Goal: Information Seeking & Learning: Check status

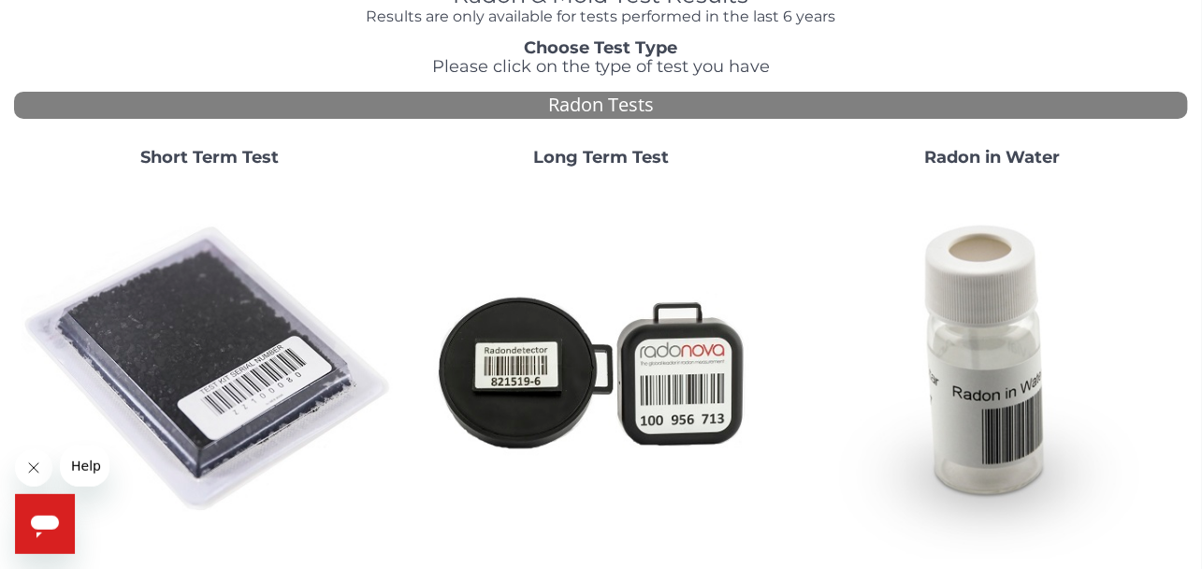
scroll to position [85, 0]
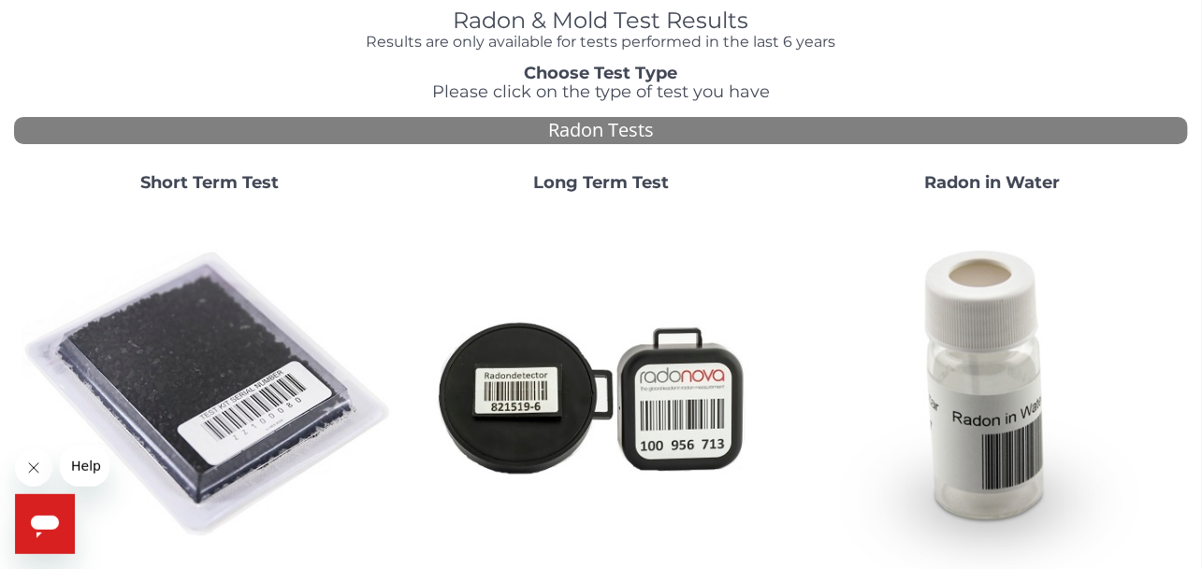
click at [195, 180] on strong "Short Term Test" at bounding box center [209, 182] width 138 height 21
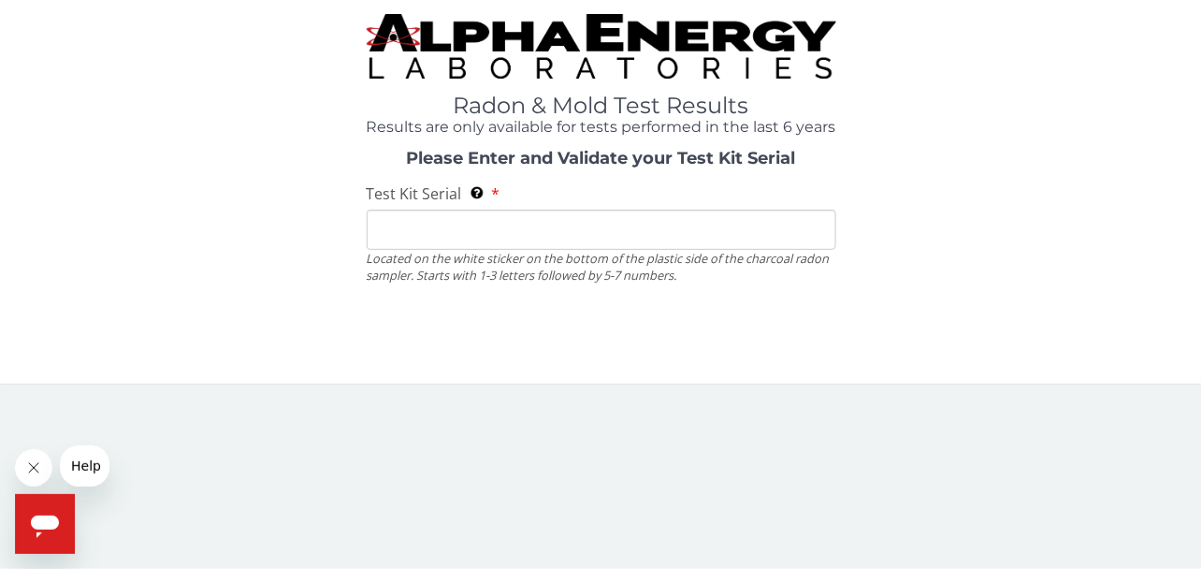
scroll to position [0, 0]
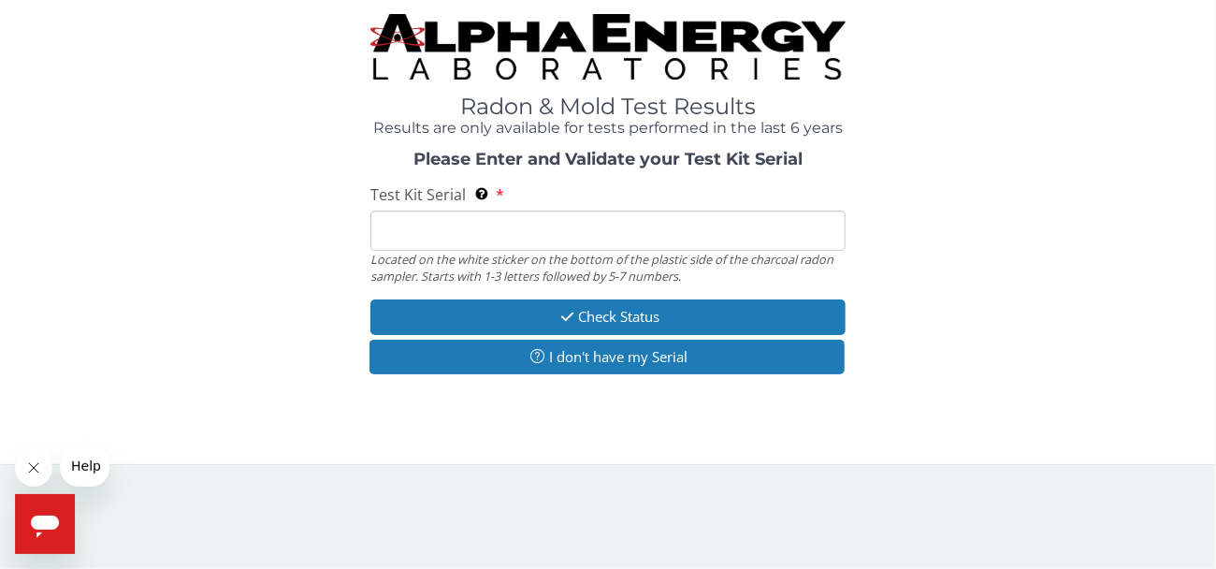
click at [401, 234] on input "Test Kit Serial Located on the white sticker on the bottom of the plastic side …" at bounding box center [608, 231] width 475 height 40
click at [418, 246] on input "Test Kit Serial Located on the white sticker on the bottom of the plastic side …" at bounding box center [608, 231] width 475 height 40
paste input "AA777323"
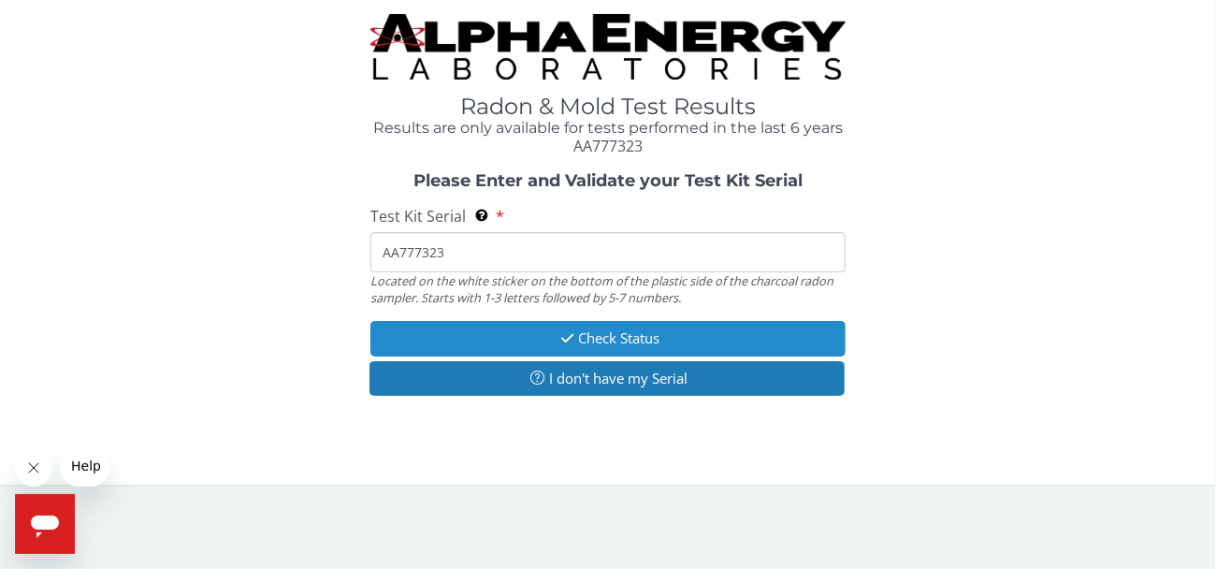
type input "AA777323"
click at [636, 346] on button "Check Status" at bounding box center [608, 338] width 475 height 35
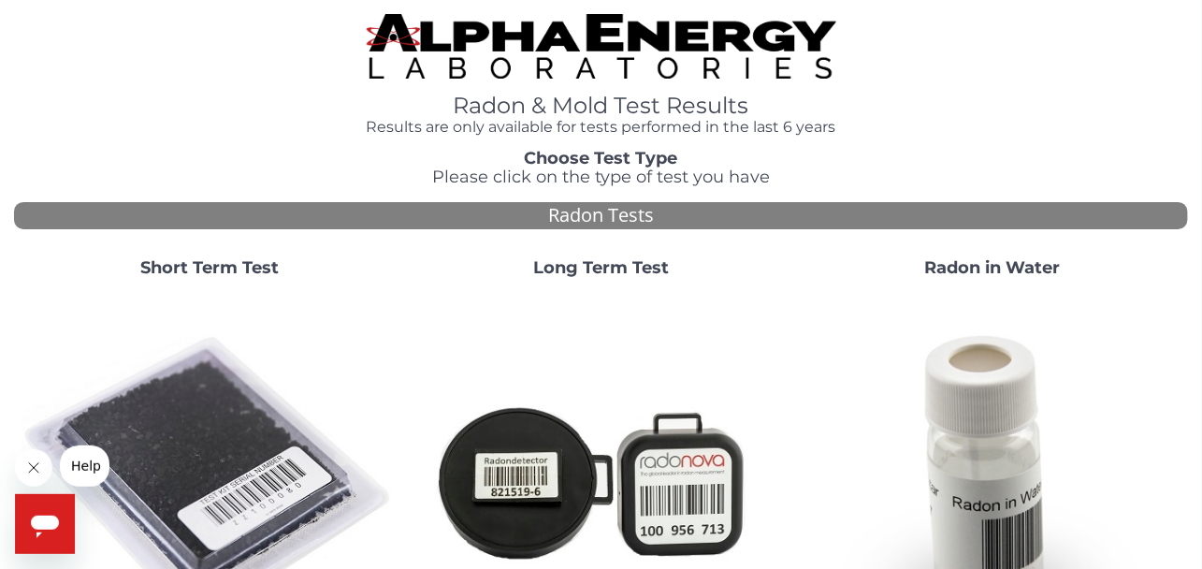
click at [223, 262] on strong "Short Term Test" at bounding box center [209, 267] width 138 height 21
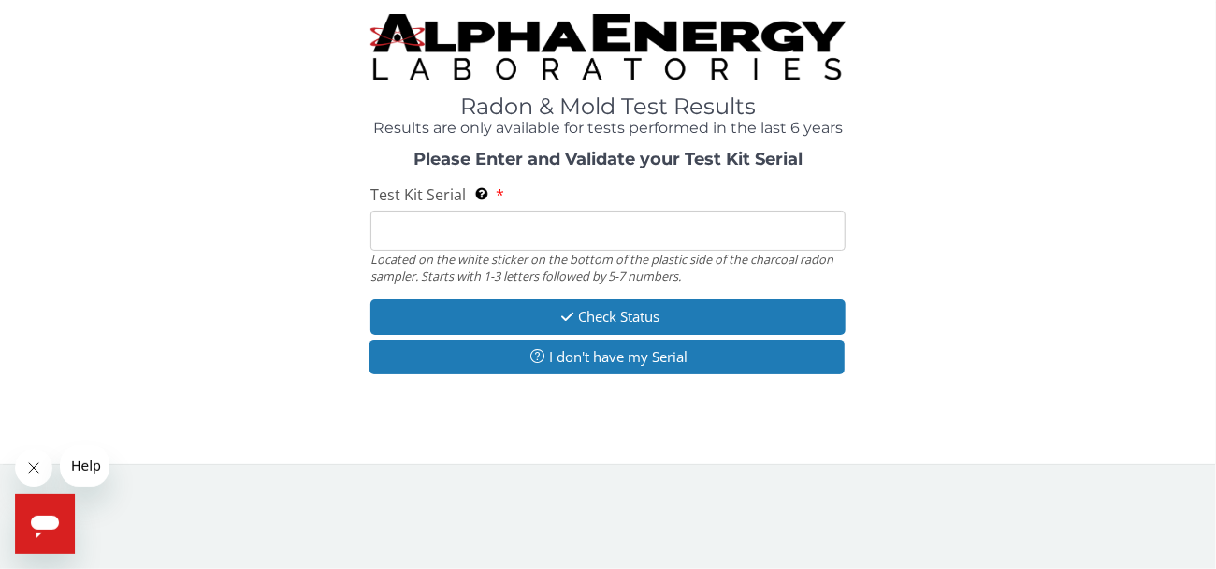
paste input "AA776551"
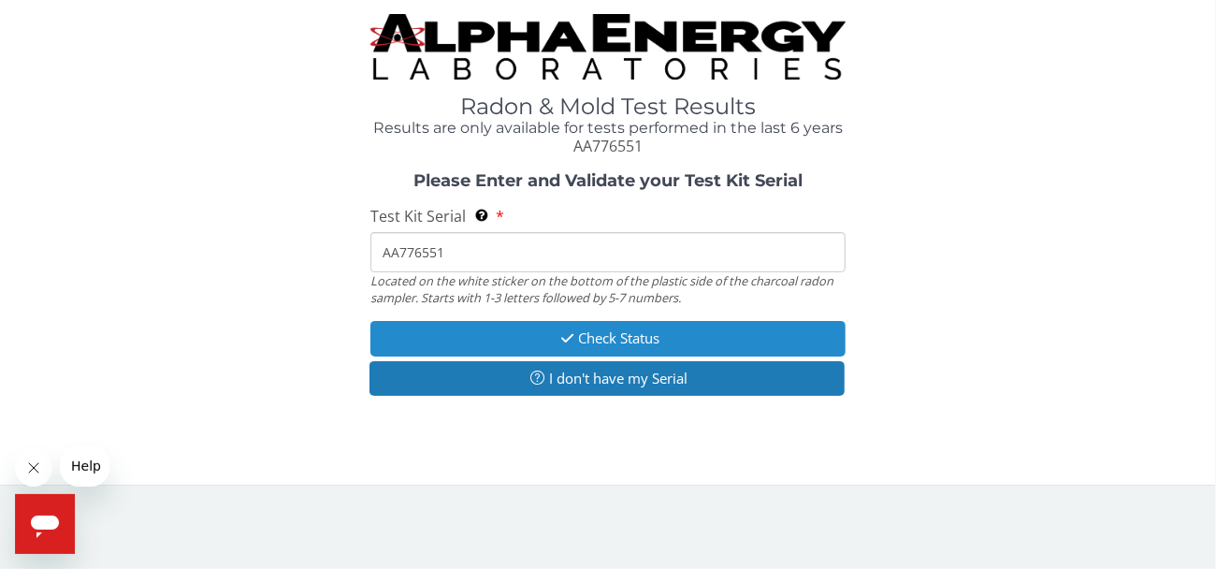
type input "AA776551"
click at [551, 335] on button "Check Status" at bounding box center [608, 338] width 475 height 35
